Goal: Transaction & Acquisition: Purchase product/service

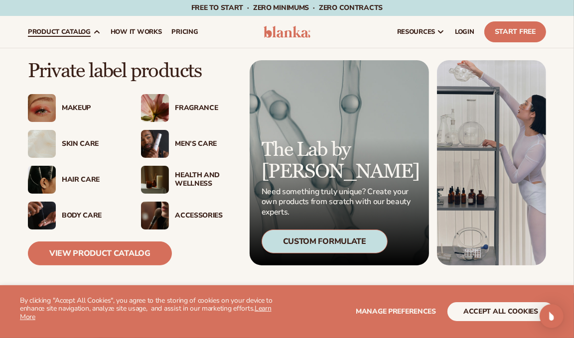
click at [181, 106] on div "Fragrance" at bounding box center [204, 108] width 59 height 8
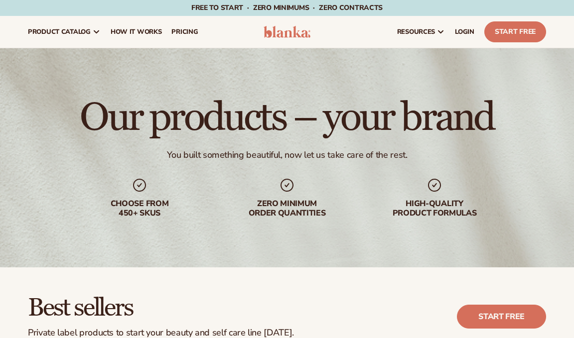
scroll to position [294, 0]
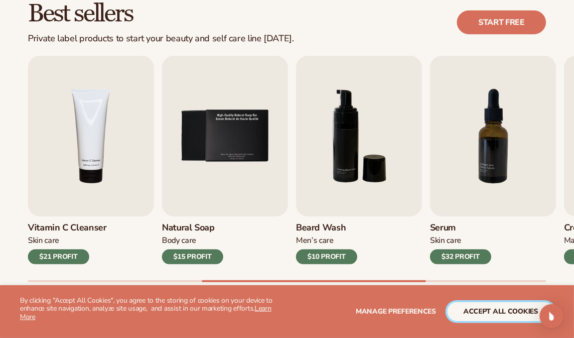
click at [482, 308] on button "accept all cookies" at bounding box center [500, 311] width 107 height 19
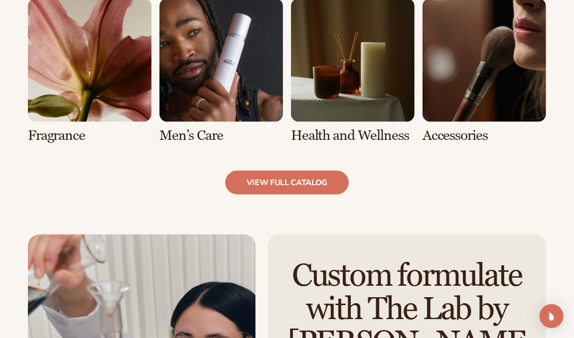
scroll to position [908, 0]
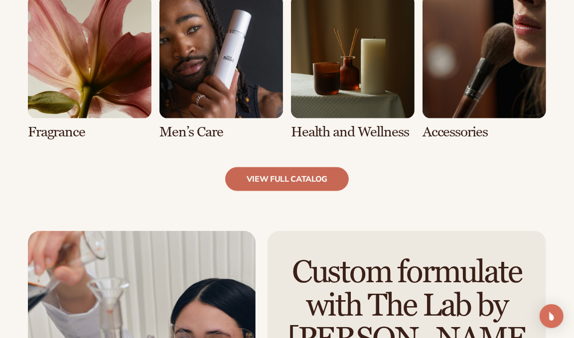
click at [242, 171] on link "view full catalog" at bounding box center [287, 179] width 124 height 24
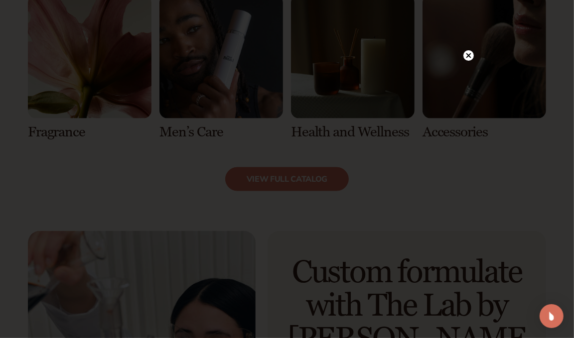
click at [467, 52] on circle at bounding box center [468, 55] width 10 height 10
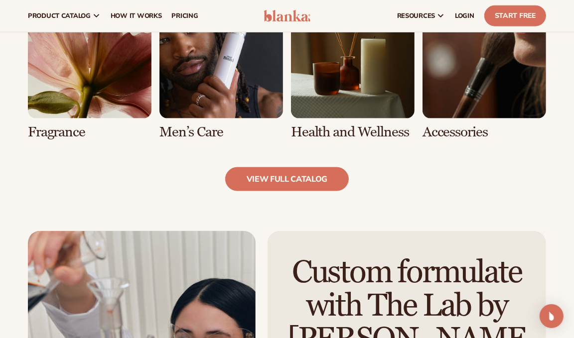
scroll to position [0, 0]
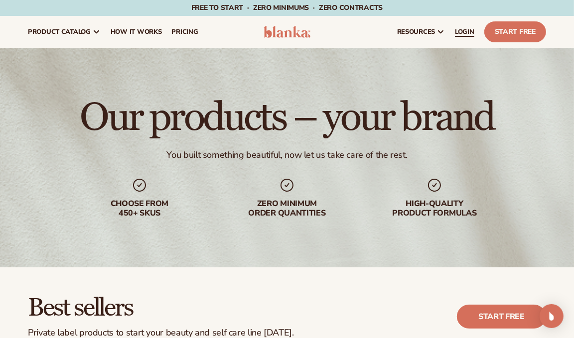
click at [459, 29] on span "LOGIN" at bounding box center [464, 32] width 19 height 8
